Goal: Transaction & Acquisition: Purchase product/service

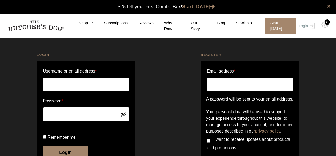
click at [60, 81] on input "Username or email address *" at bounding box center [86, 83] width 86 height 13
type input "Meeganhudy11@gmail.com"
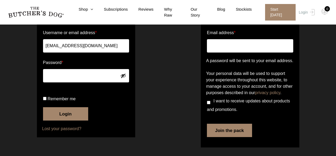
scroll to position [54, 0]
click at [64, 117] on button "Login" at bounding box center [65, 113] width 45 height 13
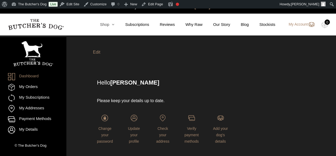
click at [110, 23] on link "Shop" at bounding box center [101, 25] width 25 height 6
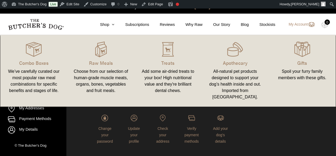
click at [0, 0] on img at bounding box center [0, 0] width 0 height 0
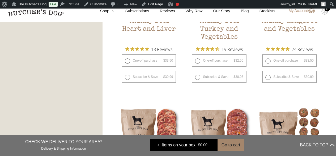
scroll to position [373, 0]
click at [267, 60] on label "One-off purchase $ 33.50 — or subscribe and save 7.5%" at bounding box center [289, 60] width 55 height 12
radio input "true"
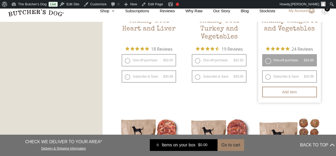
click at [293, 91] on button "Add item" at bounding box center [289, 91] width 55 height 11
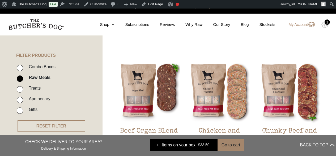
scroll to position [0, 0]
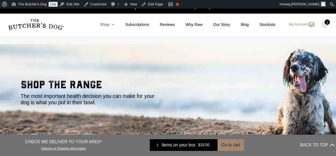
click at [109, 26] on link "Shop" at bounding box center [101, 25] width 25 height 6
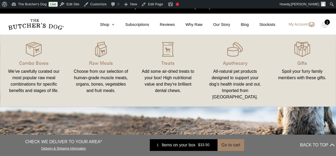
click at [0, 0] on img at bounding box center [0, 0] width 0 height 0
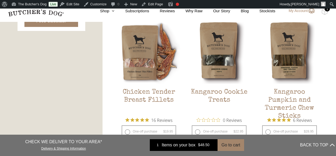
scroll to position [326, 0]
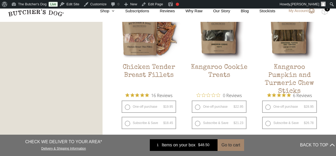
click at [127, 106] on label "One-off purchase $ 19.95 — or subscribe and save 7.5%" at bounding box center [149, 106] width 55 height 12
radio input "true"
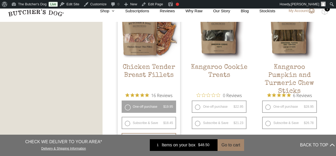
click at [150, 97] on span "Rated 4.9 out of 5 stars from 16 reviews. Jump to reviews." at bounding box center [138, 94] width 26 height 7
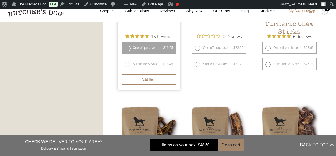
scroll to position [385, 0]
click at [150, 80] on button "Add item" at bounding box center [149, 79] width 55 height 11
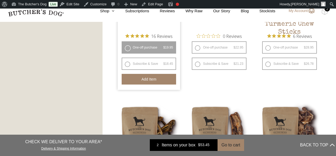
click at [0, 0] on img at bounding box center [0, 0] width 0 height 0
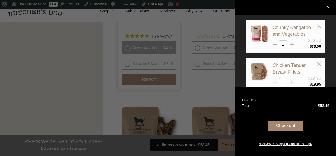
click at [286, 124] on div "Checkout" at bounding box center [285, 125] width 35 height 10
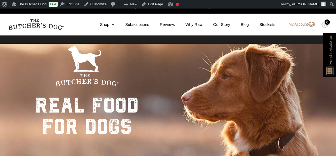
click at [301, 25] on link "My Account" at bounding box center [299, 24] width 31 height 6
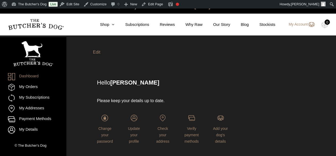
click at [301, 25] on link "My Account" at bounding box center [299, 24] width 31 height 6
click at [313, 5] on span "[PERSON_NAME]" at bounding box center [305, 4] width 28 height 4
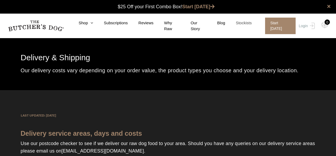
click at [246, 24] on link "Stockists" at bounding box center [238, 23] width 27 height 6
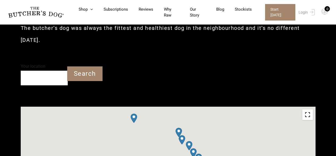
click at [36, 78] on input "Your location" at bounding box center [44, 77] width 47 height 15
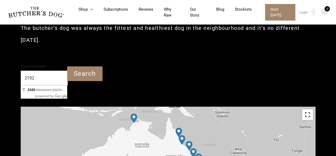
type input "[GEOGRAPHIC_DATA]"
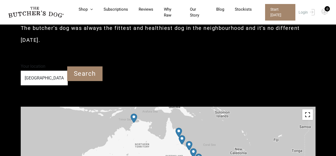
click at [87, 75] on input "Search" at bounding box center [84, 73] width 35 height 15
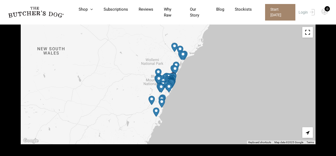
scroll to position [247, 0]
